Goal: Navigation & Orientation: Find specific page/section

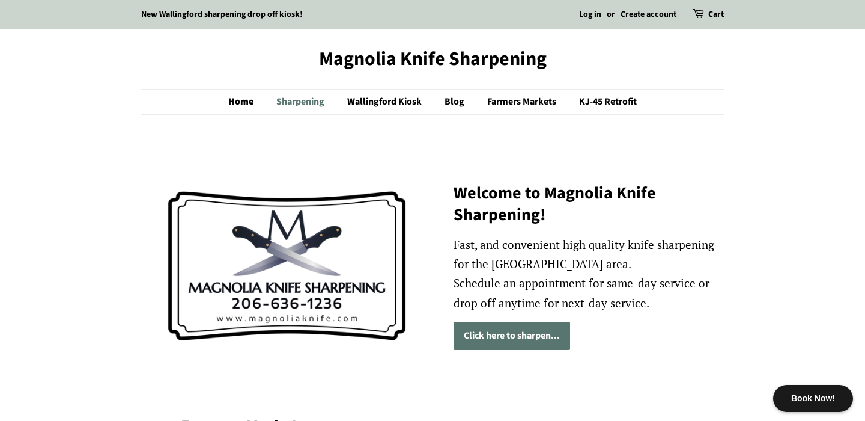
click at [277, 99] on link "Sharpening" at bounding box center [301, 102] width 69 height 25
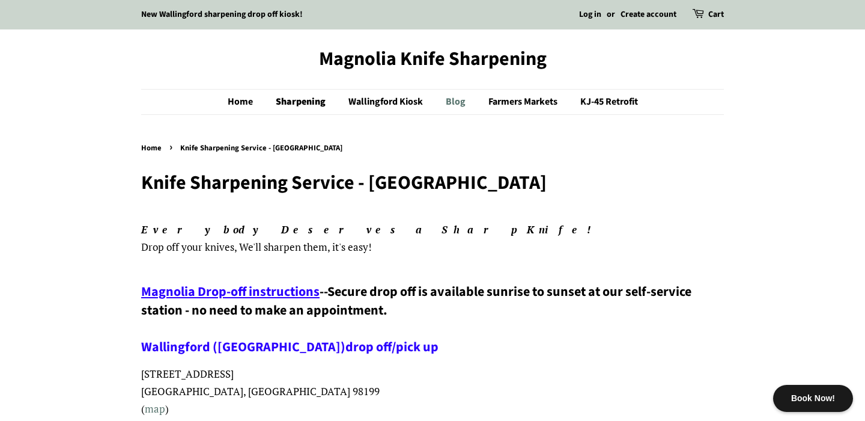
click at [455, 101] on link "Blog" at bounding box center [457, 102] width 41 height 25
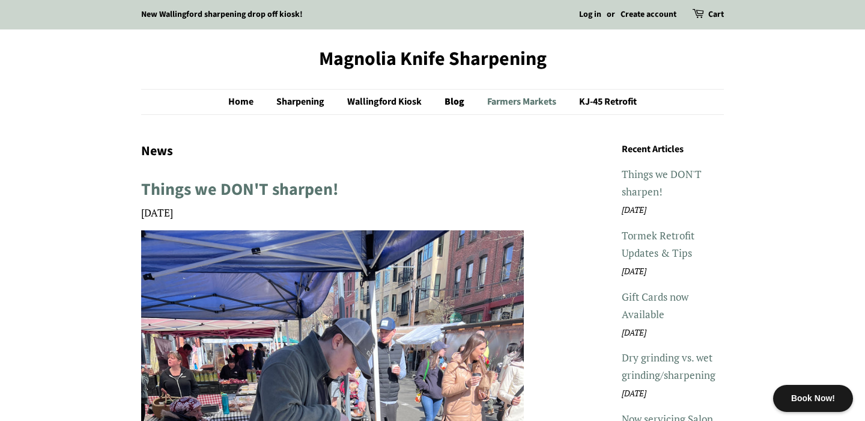
click at [521, 98] on link "Farmers Markets" at bounding box center [523, 102] width 90 height 25
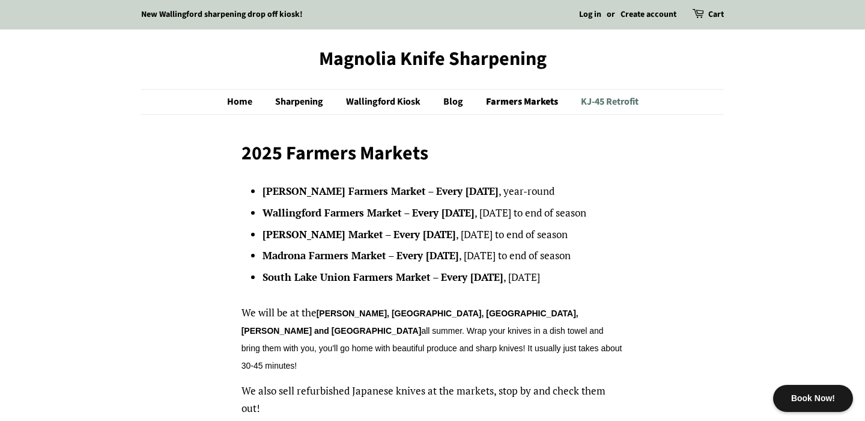
click at [601, 106] on link "KJ-45 Retrofit" at bounding box center [605, 102] width 67 height 25
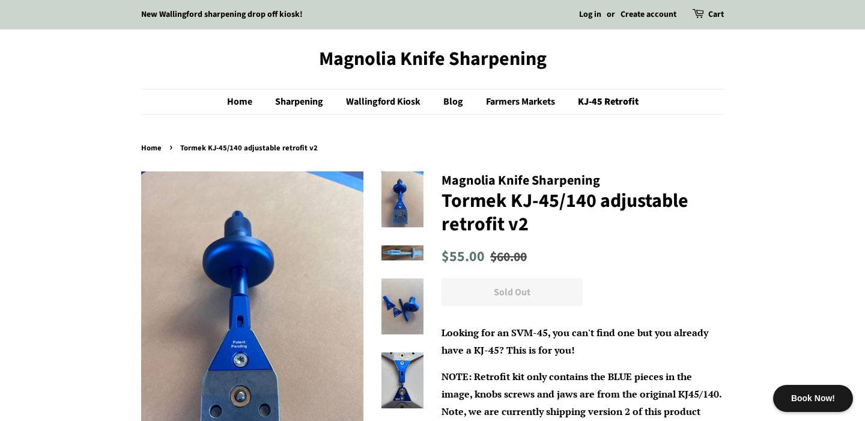
click at [377, 114] on ul "Home Sharpening Wallingford Kiosk Blog Farmers Markets KJ-45 Retrofit" at bounding box center [432, 102] width 583 height 26
click at [377, 109] on link "Wallingford Kiosk" at bounding box center [385, 102] width 96 height 25
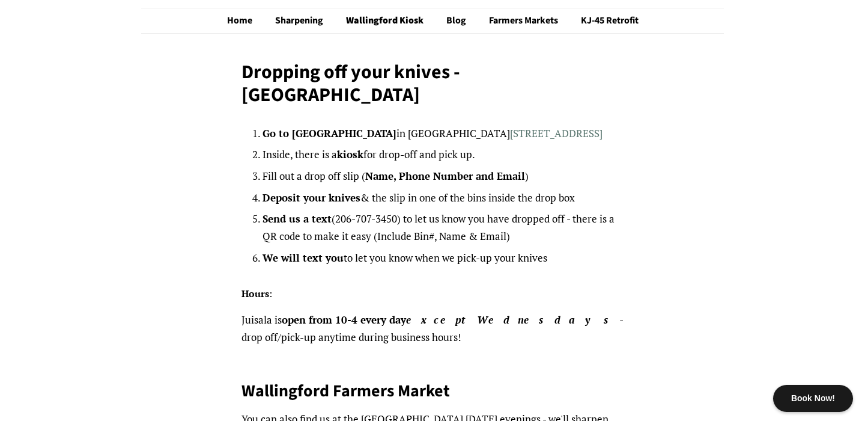
scroll to position [81, 0]
